Goal: Transaction & Acquisition: Obtain resource

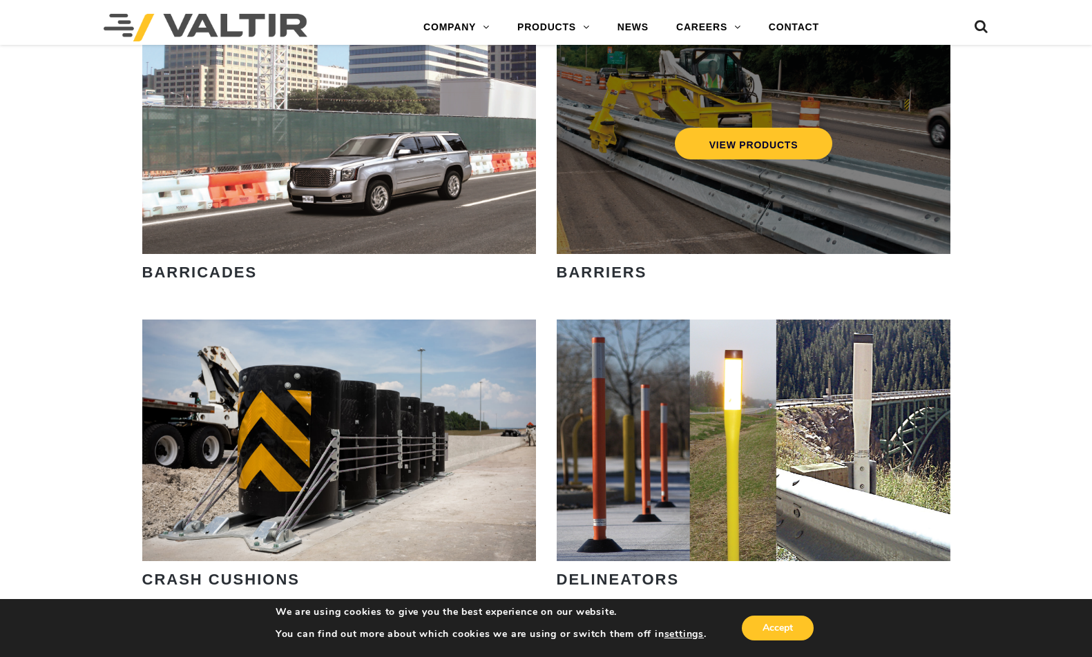
scroll to position [1036, 0]
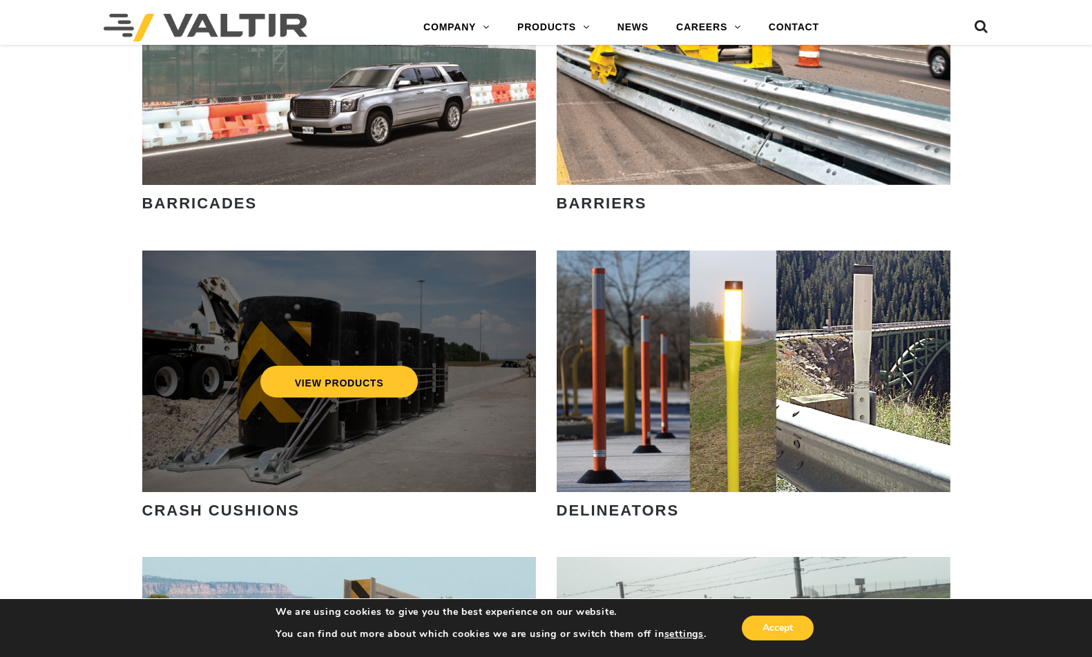
click at [452, 416] on div "VIEW PRODUCTS" at bounding box center [339, 372] width 394 height 242
click at [408, 386] on link "VIEW PRODUCTS" at bounding box center [339, 382] width 158 height 32
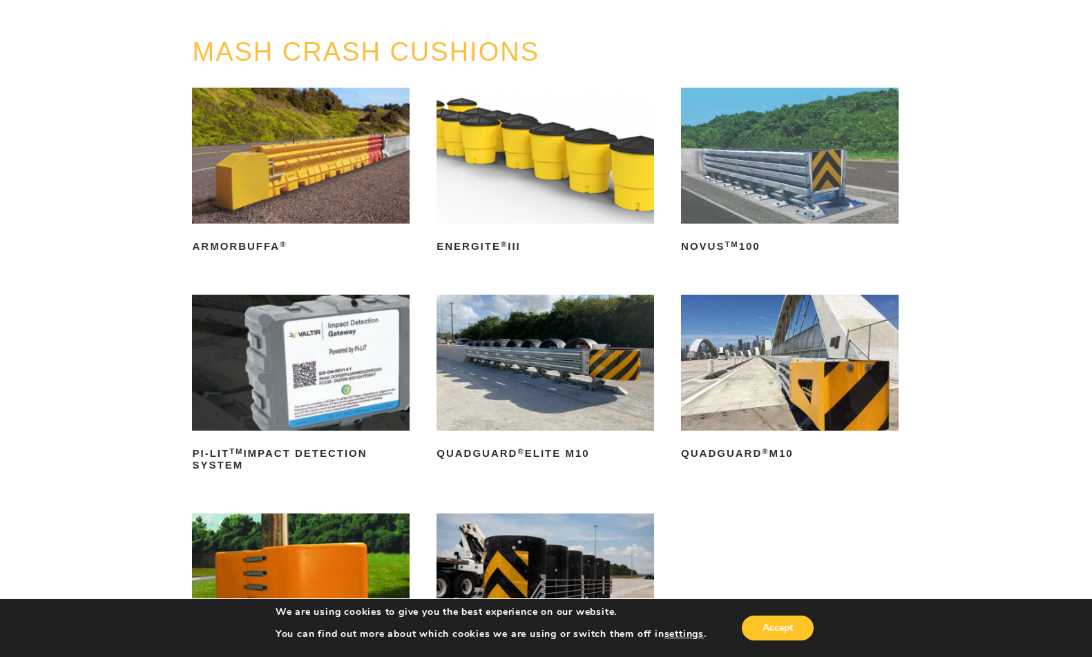
scroll to position [207, 0]
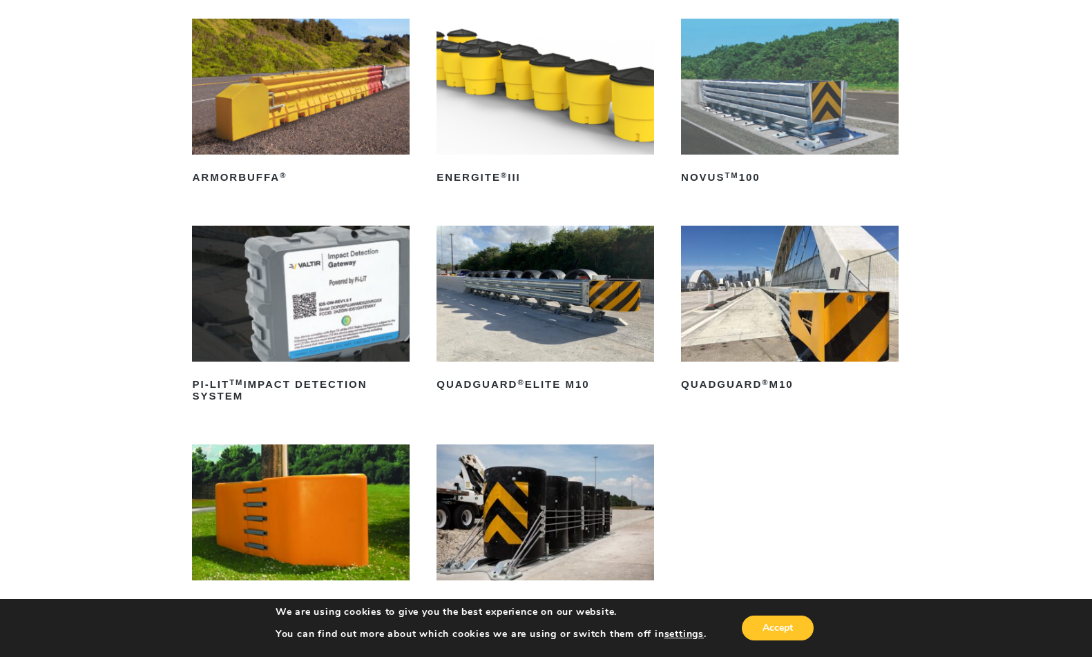
click at [838, 328] on img at bounding box center [789, 294] width 217 height 136
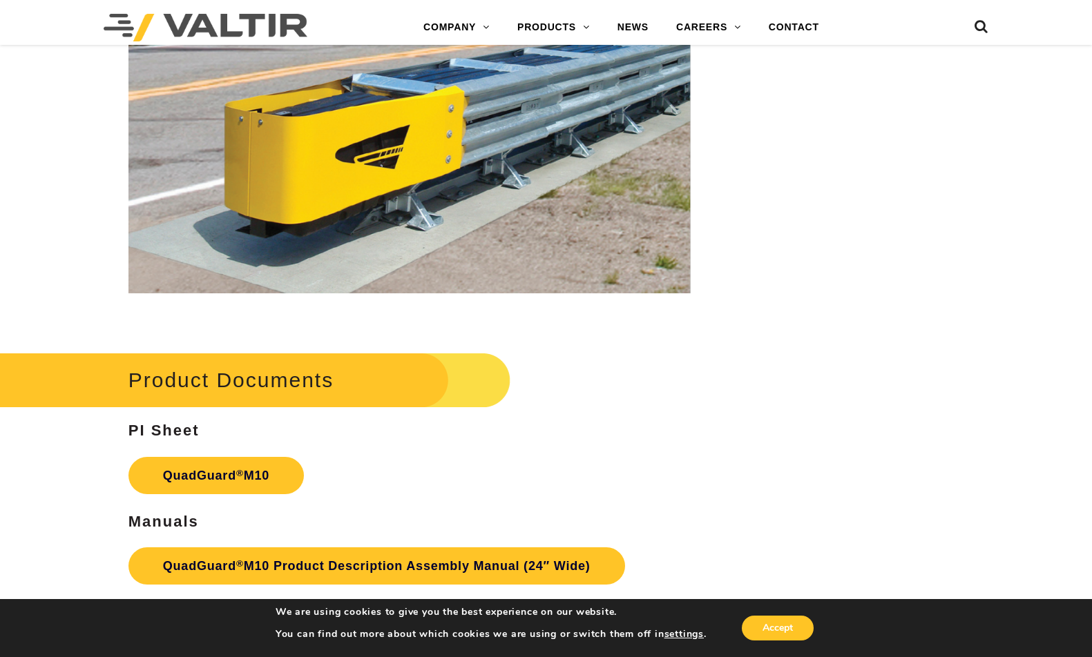
scroll to position [4419, 0]
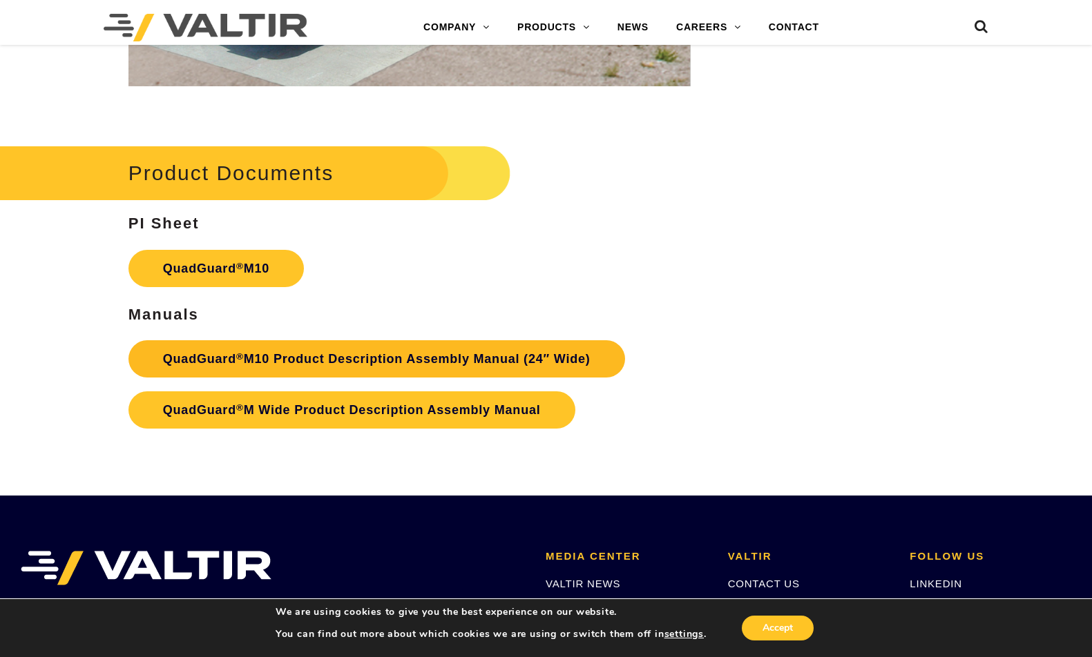
click at [528, 360] on link "QuadGuard ® M10 Product Description Assembly Manual (24″ Wide)" at bounding box center [376, 358] width 496 height 37
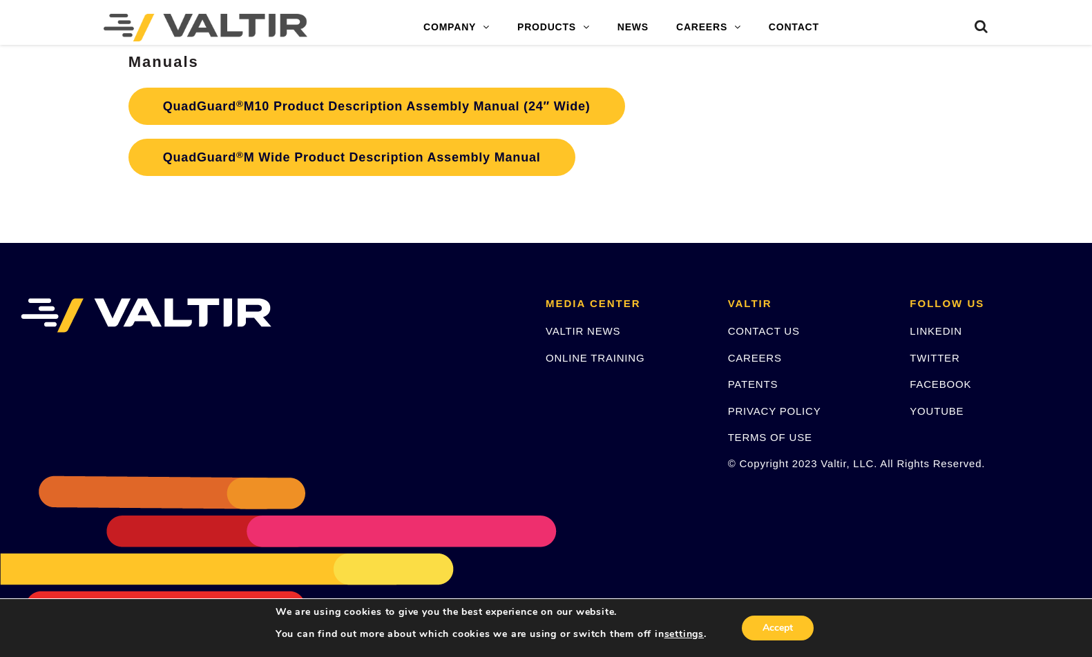
scroll to position [4326, 0]
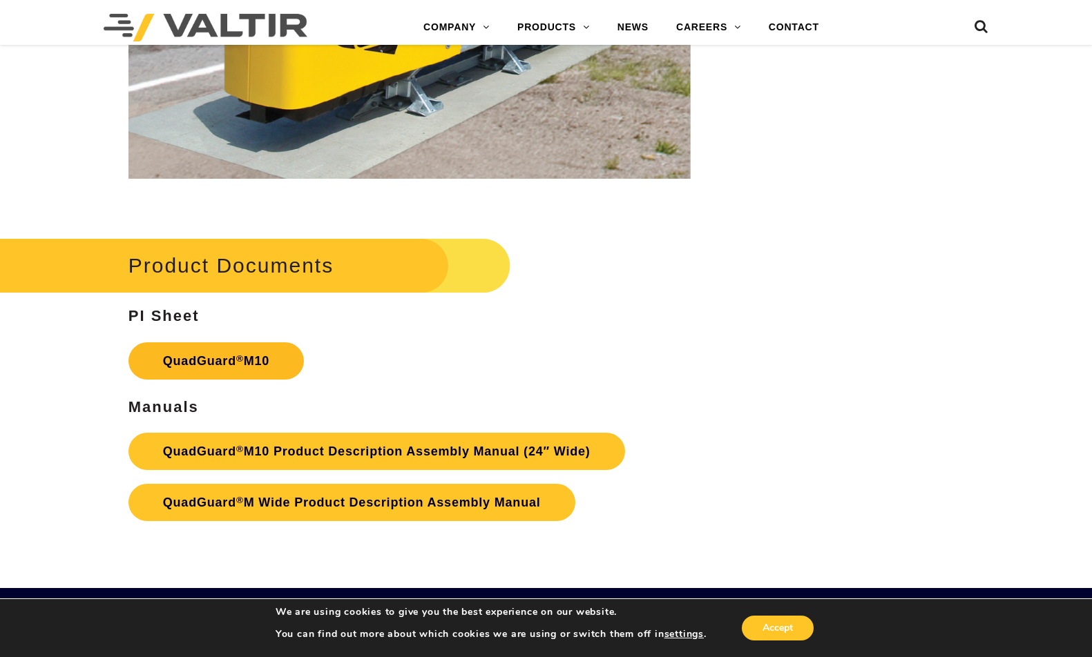
click at [223, 355] on link "QuadGuard ® M10" at bounding box center [215, 360] width 175 height 37
